Goal: Transaction & Acquisition: Purchase product/service

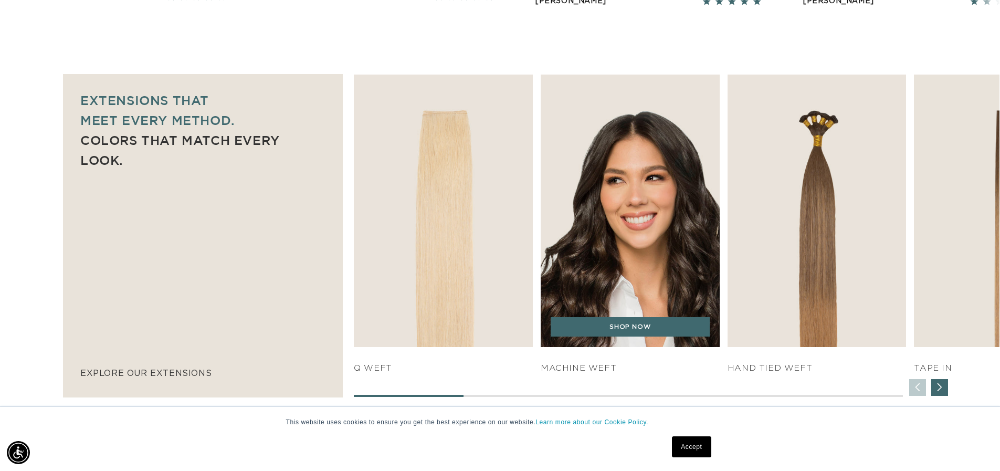
scroll to position [714, 0]
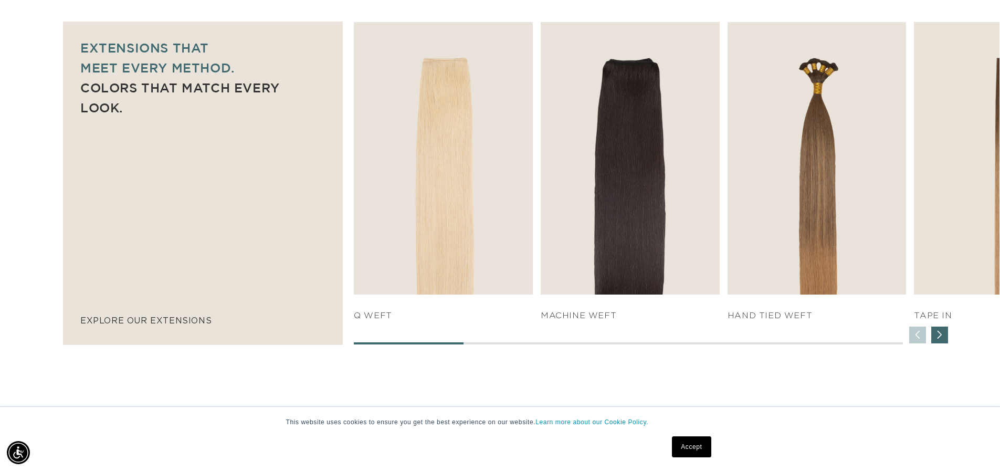
click at [528, 339] on div "Next slide" at bounding box center [939, 334] width 17 height 17
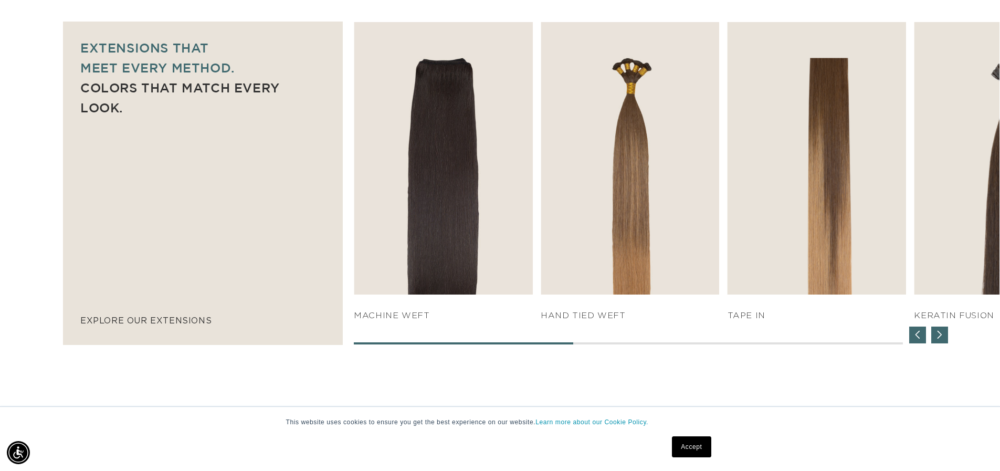
click at [528, 339] on div "Next slide" at bounding box center [939, 334] width 17 height 17
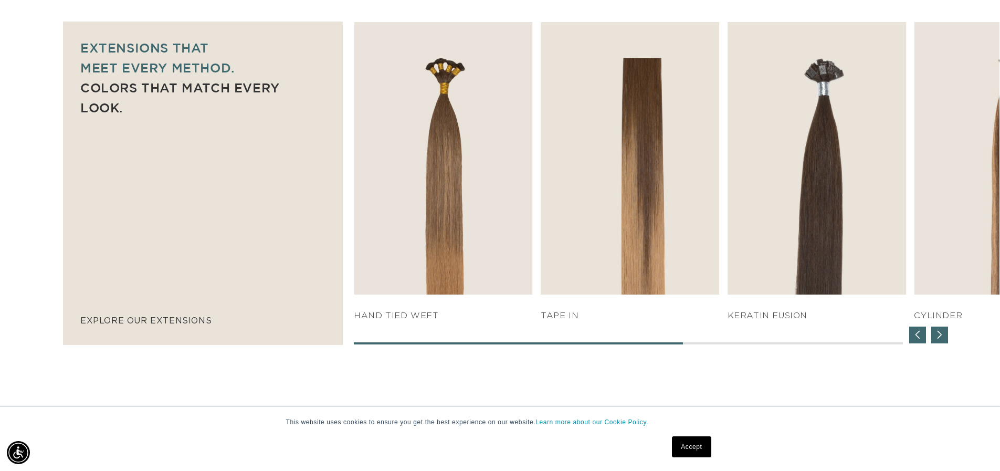
click at [528, 339] on div "Next slide" at bounding box center [939, 334] width 17 height 17
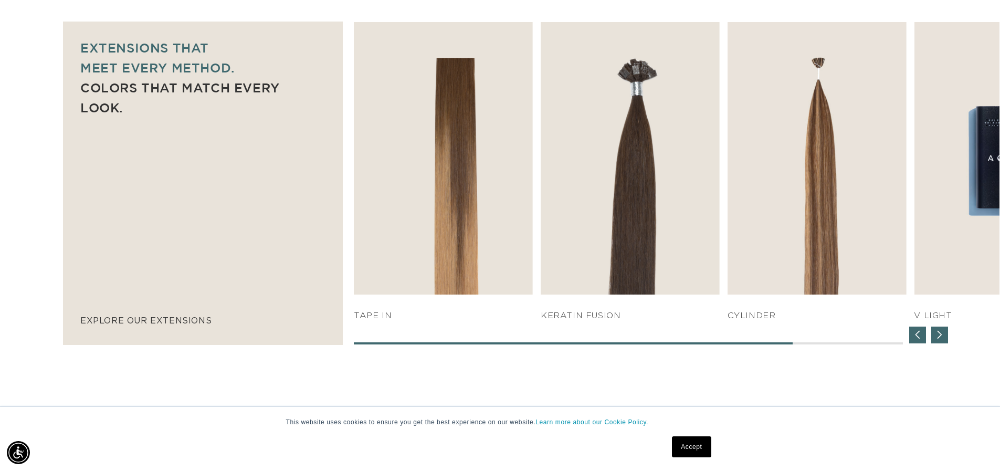
click at [528, 339] on div "Next slide" at bounding box center [939, 334] width 17 height 17
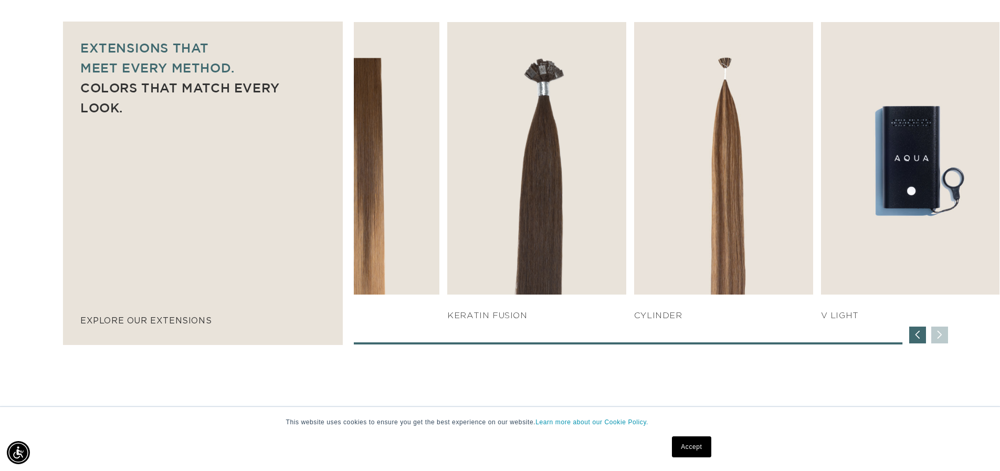
click at [528, 337] on div "SHOP NOW q weft SHOP NOW Machine Weft SHOP NOW" at bounding box center [677, 183] width 646 height 322
click at [528, 337] on div "Previous slide" at bounding box center [917, 334] width 17 height 17
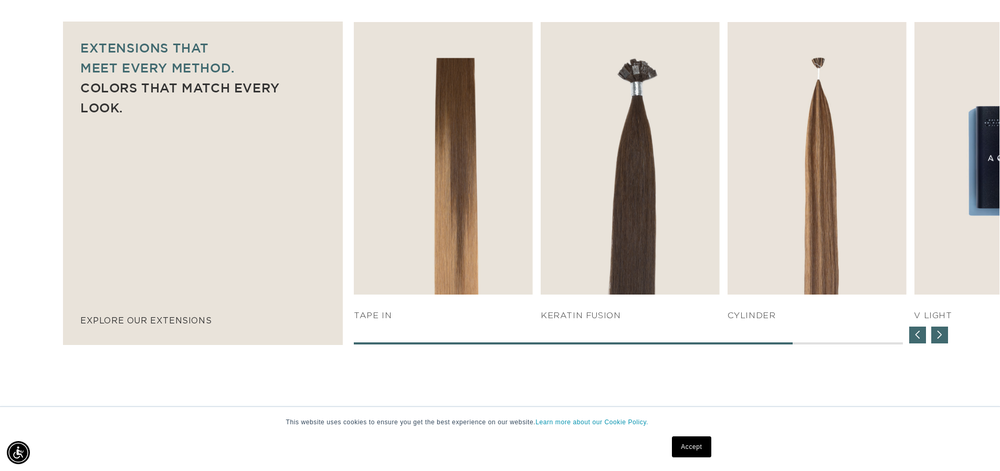
click at [528, 337] on div "Previous slide" at bounding box center [917, 334] width 17 height 17
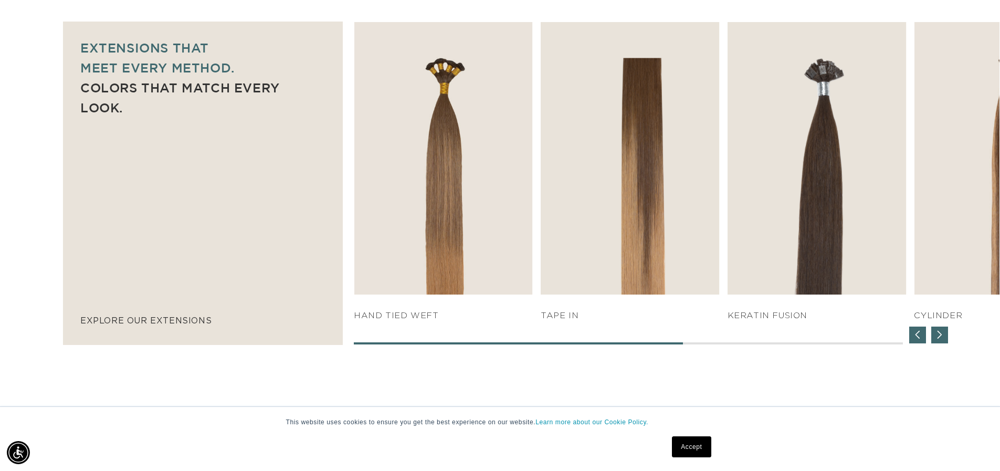
click at [528, 337] on div "Previous slide" at bounding box center [917, 334] width 17 height 17
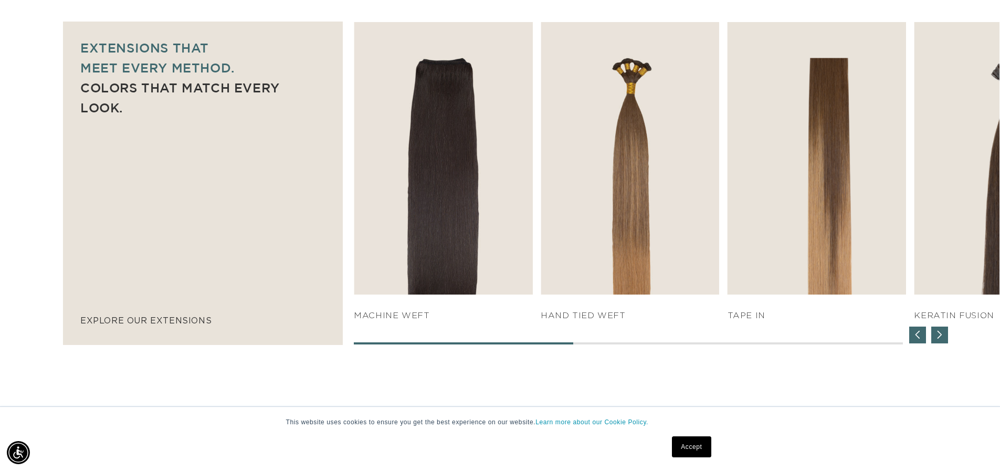
click at [528, 337] on div "Previous slide" at bounding box center [917, 334] width 17 height 17
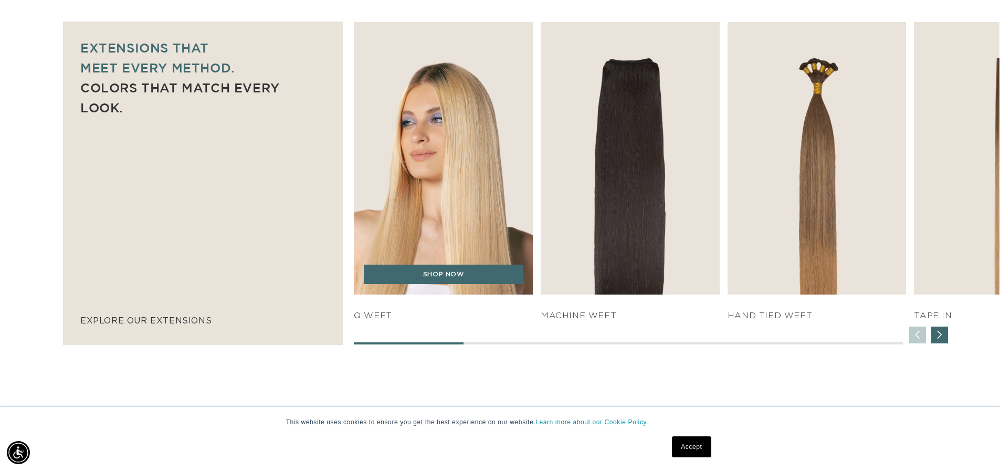
click at [447, 123] on img "1 / 7" at bounding box center [444, 158] width 188 height 286
click at [446, 275] on link "SHOP NOW" at bounding box center [443, 275] width 159 height 20
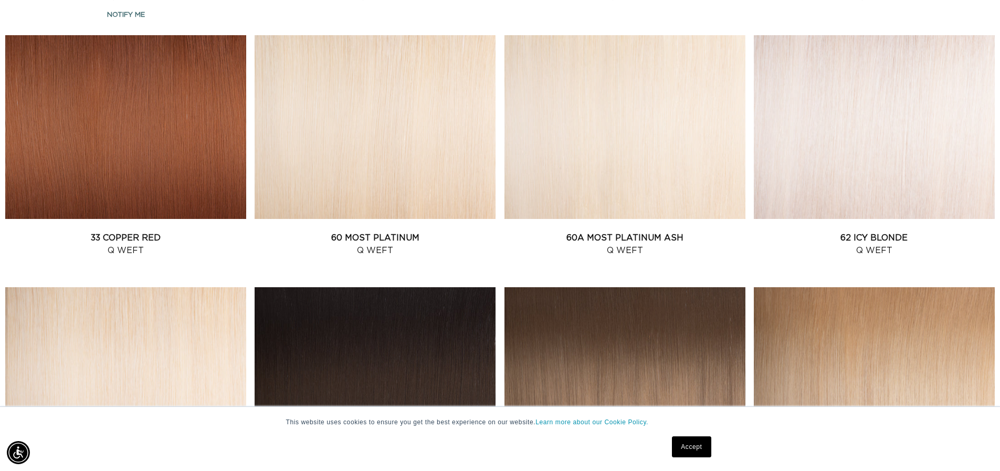
scroll to position [1365, 0]
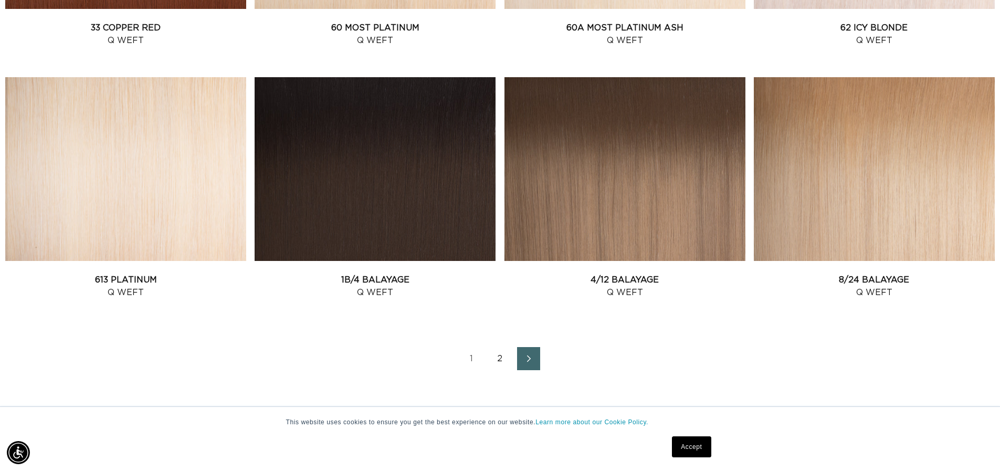
click at [527, 352] on span "Next page" at bounding box center [528, 358] width 7 height 13
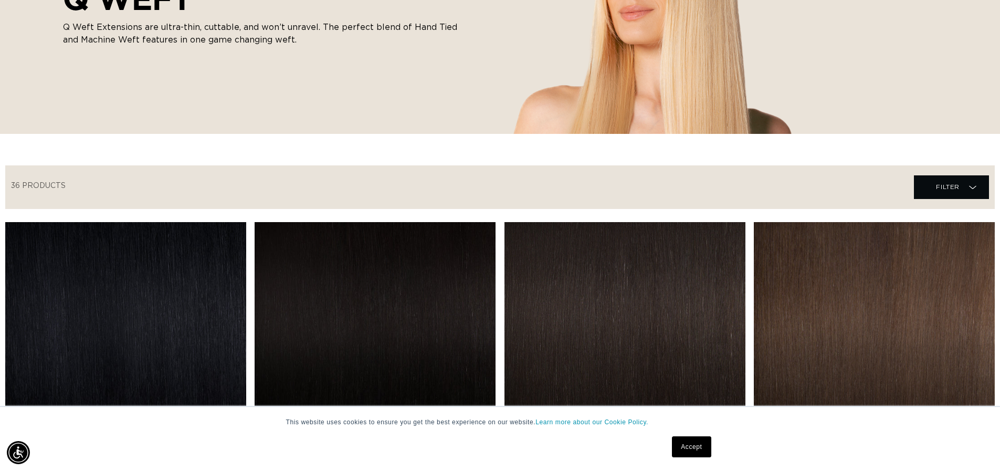
scroll to position [0, 0]
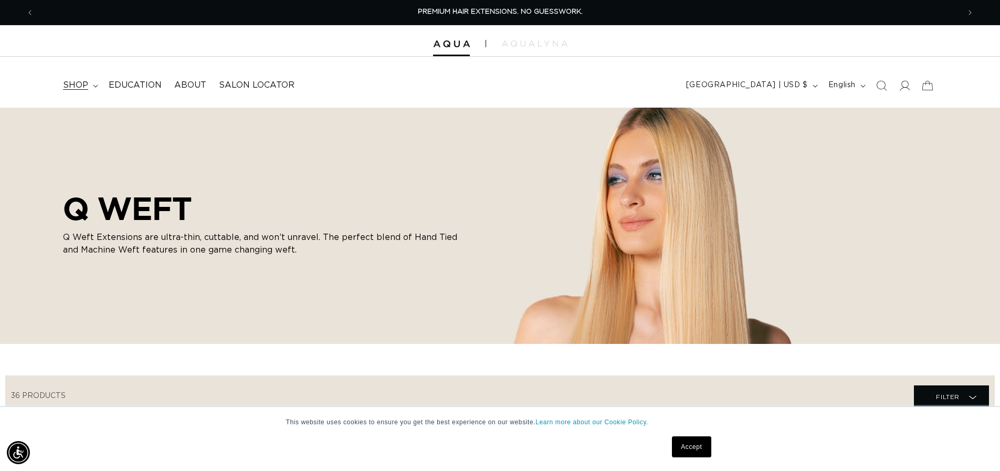
click at [98, 88] on summary "shop" at bounding box center [80, 85] width 46 height 24
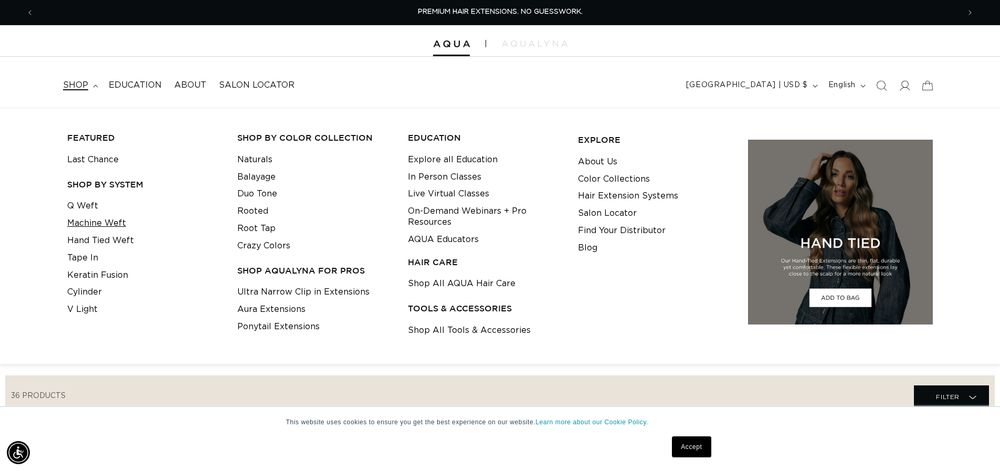
click at [104, 222] on link "Machine Weft" at bounding box center [96, 223] width 59 height 17
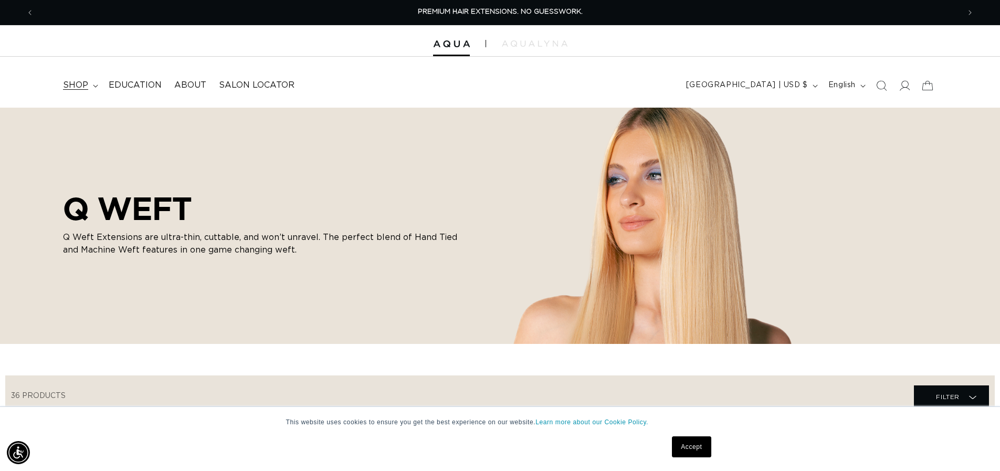
click at [83, 82] on span "shop" at bounding box center [75, 85] width 25 height 11
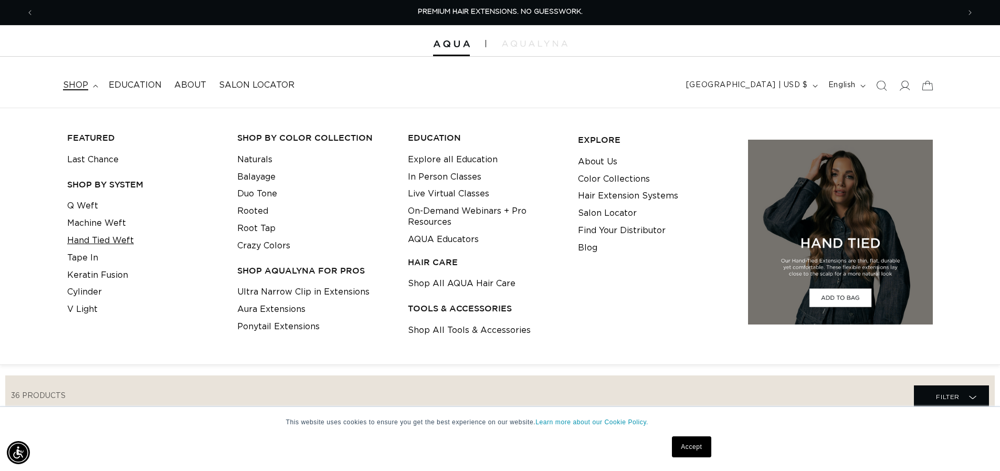
click at [113, 243] on link "Hand Tied Weft" at bounding box center [100, 240] width 67 height 17
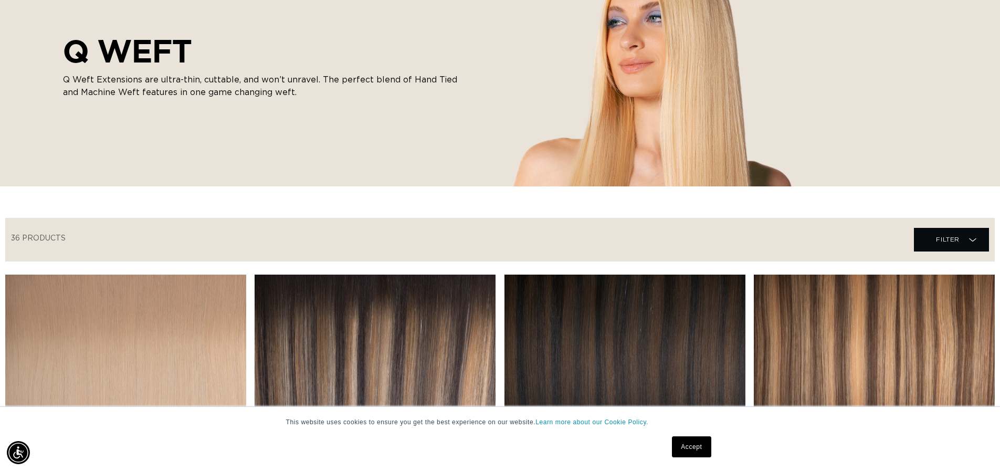
scroll to position [105, 0]
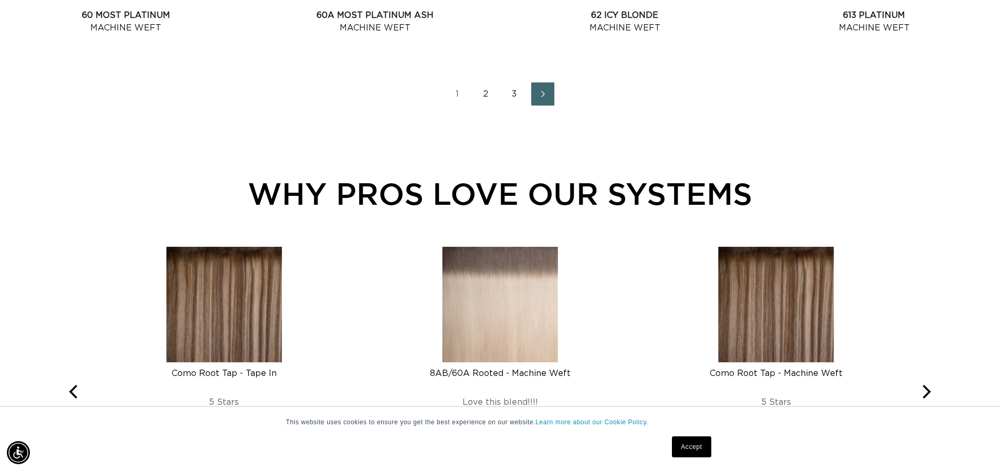
scroll to position [1732, 0]
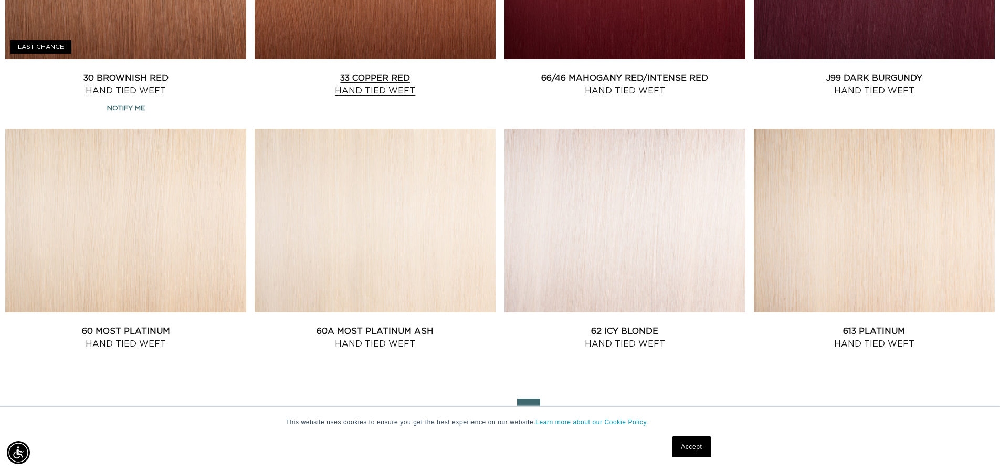
scroll to position [1365, 0]
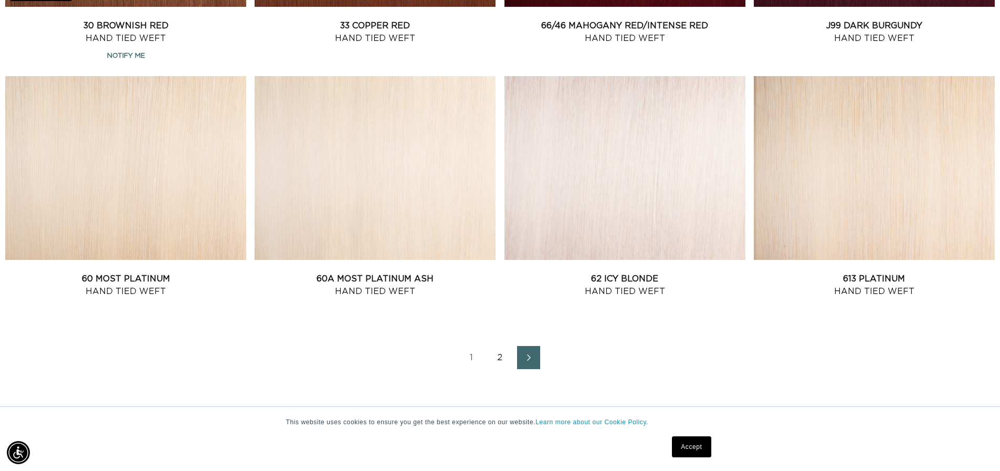
click at [498, 346] on link "2" at bounding box center [500, 357] width 23 height 23
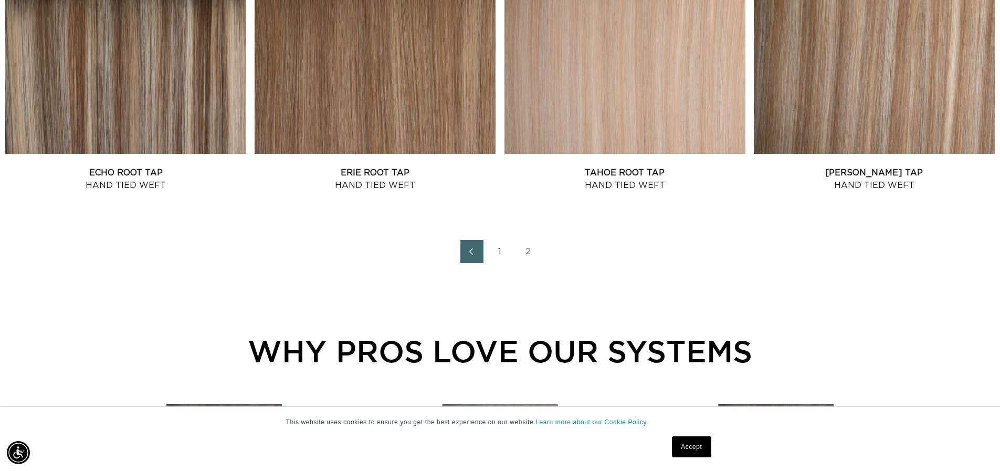
scroll to position [1312, 0]
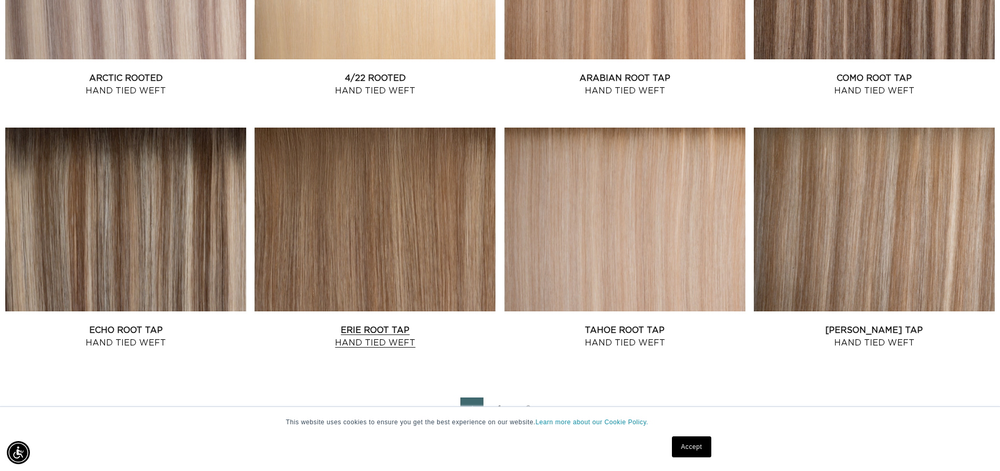
click at [357, 324] on link "Erie Root Tap Hand Tied Weft" at bounding box center [375, 336] width 241 height 25
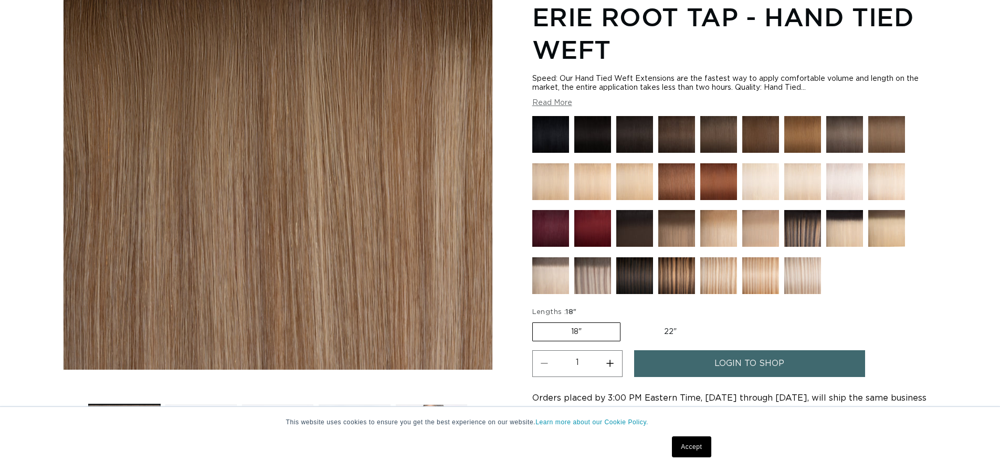
scroll to position [367, 0]
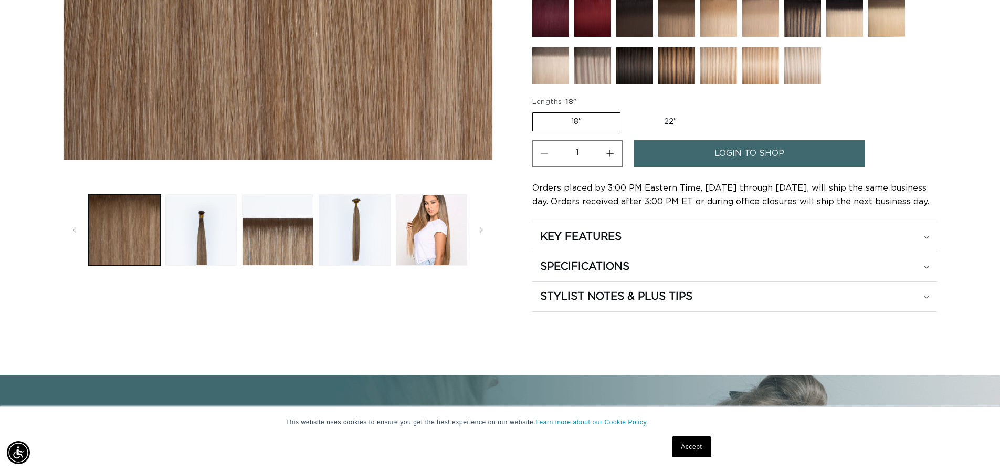
click at [700, 160] on link "login to shop" at bounding box center [749, 153] width 231 height 27
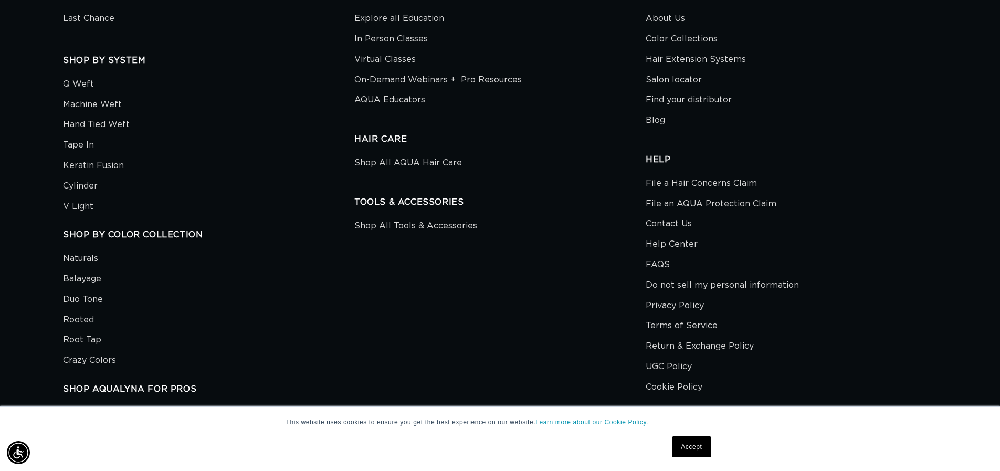
scroll to position [703, 0]
